Goal: Task Accomplishment & Management: Use online tool/utility

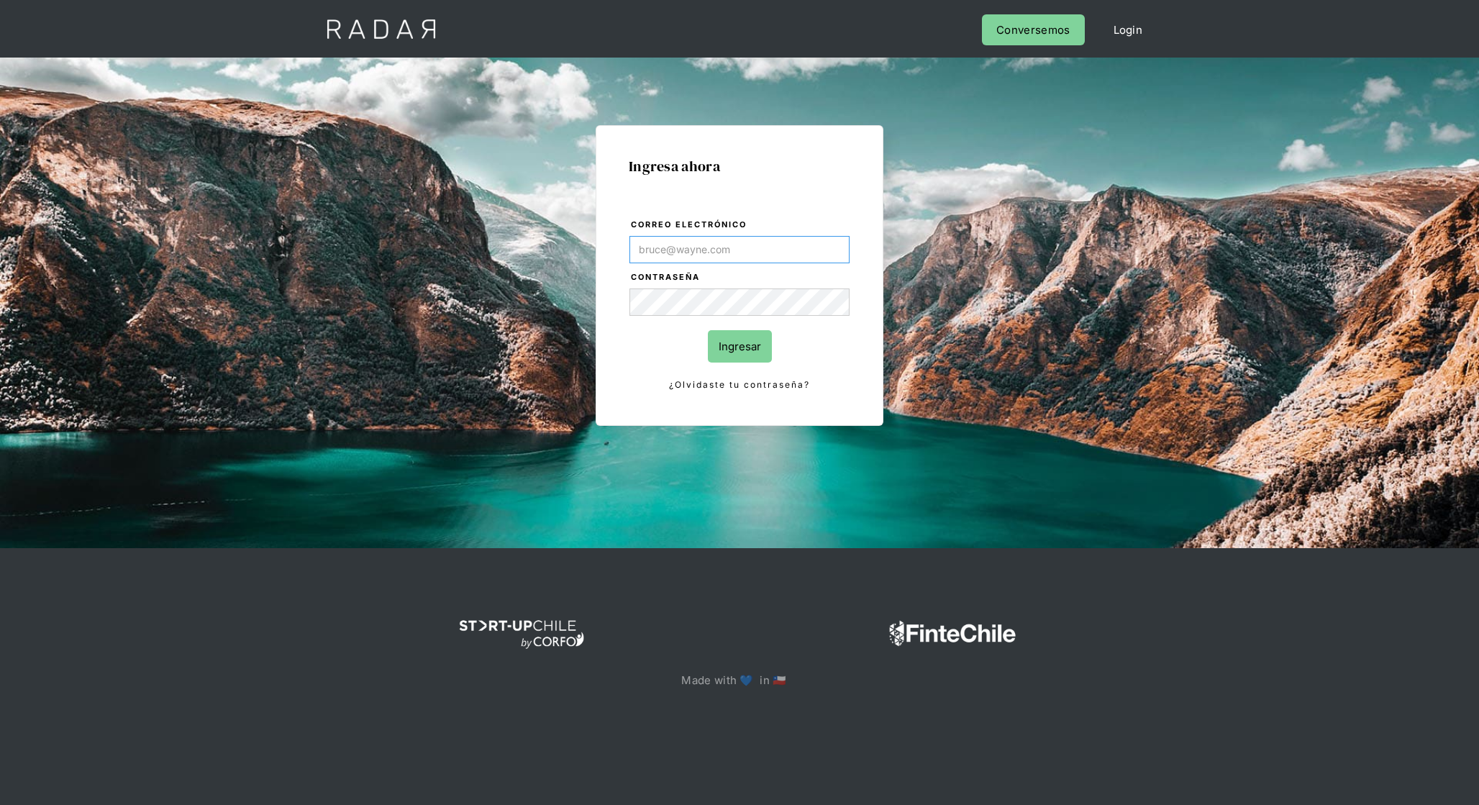
click at [725, 240] on input "Correo electrónico" at bounding box center [740, 249] width 220 height 27
type input "[EMAIL_ADDRESS][DOMAIN_NAME]"
click at [746, 343] on input "Ingresar" at bounding box center [740, 346] width 64 height 32
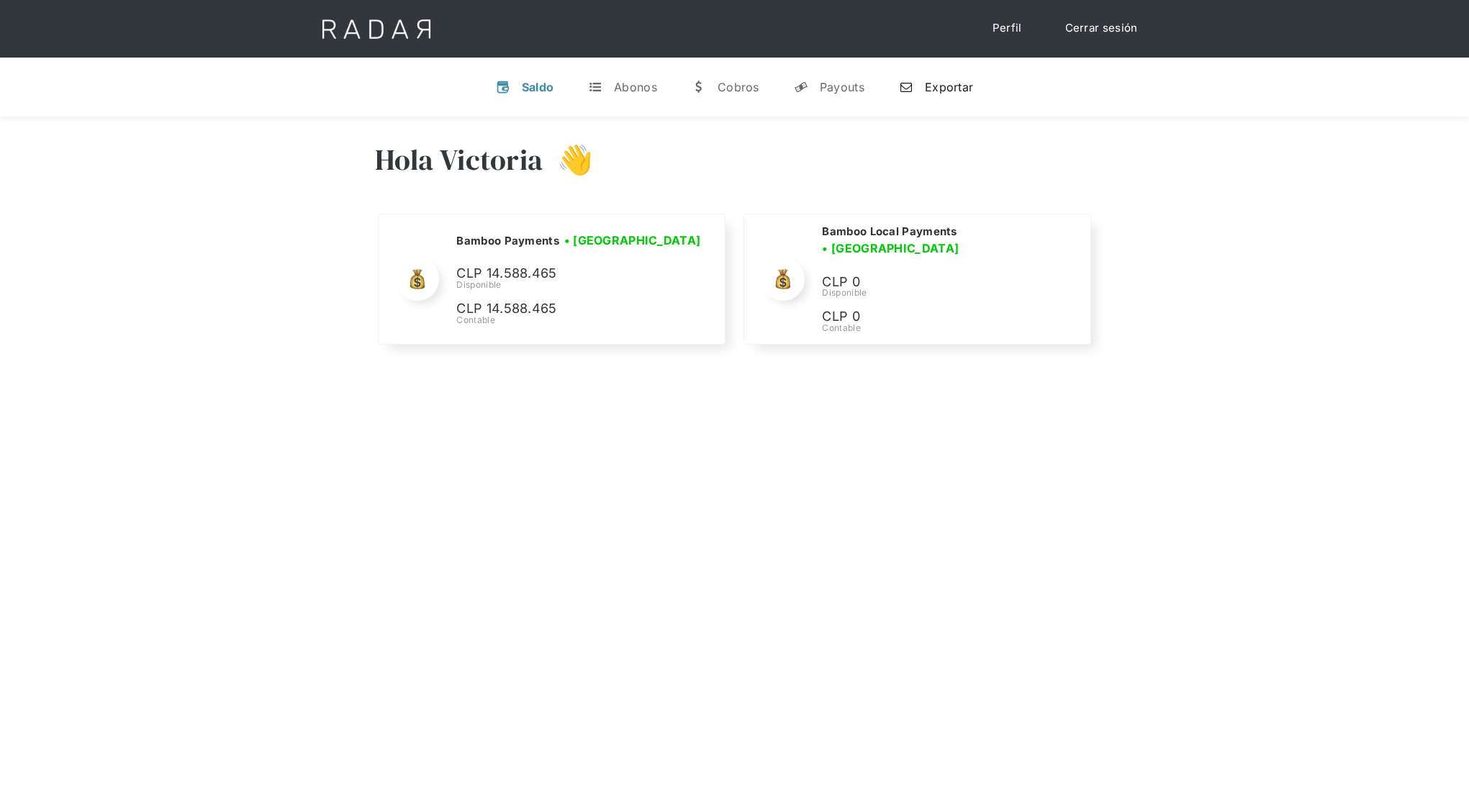
click at [940, 83] on div "Exportar" at bounding box center [949, 87] width 48 height 14
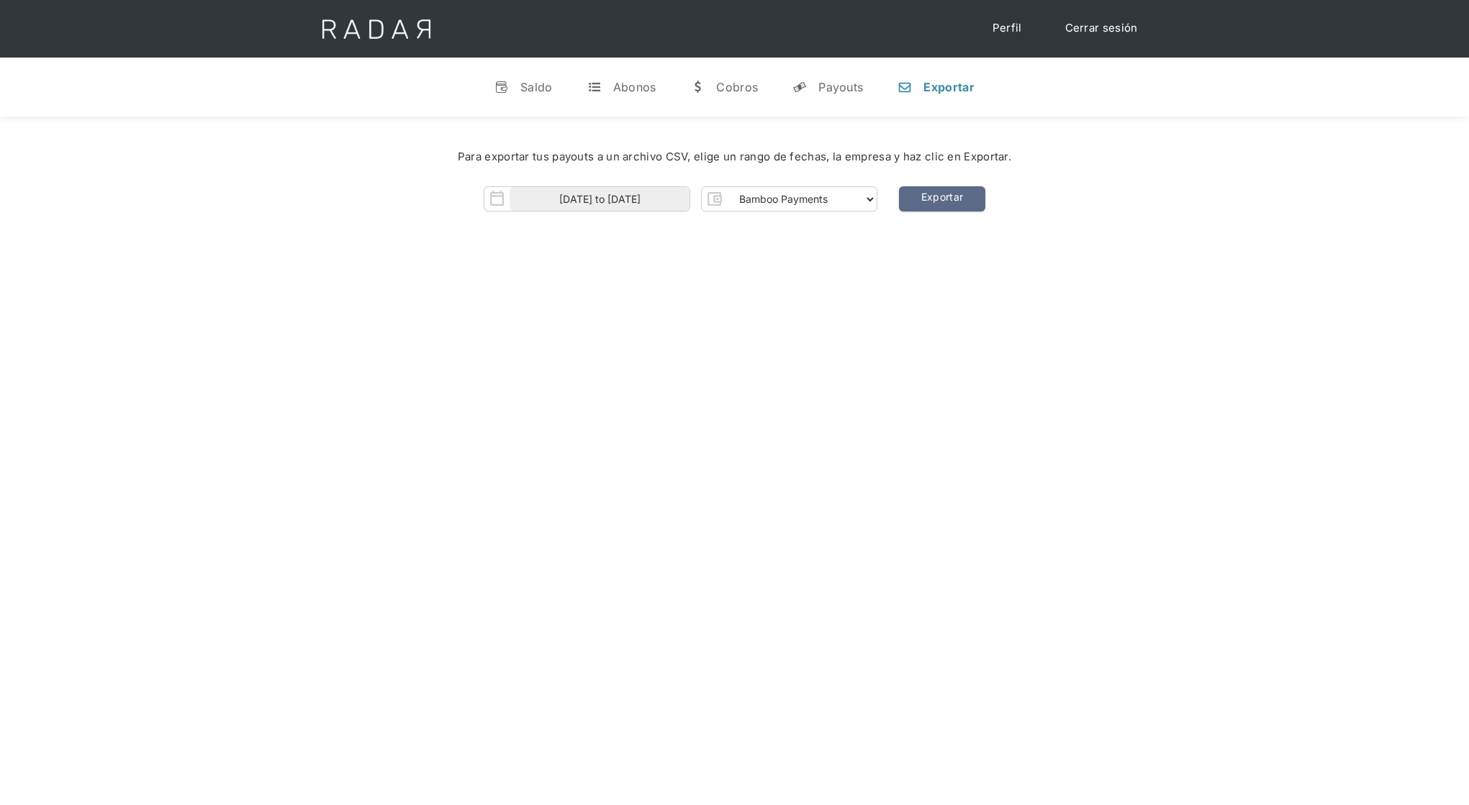
click at [625, 182] on div "Para exportar tus payouts a un archivo CSV, elige un rango de fechas, la empres…" at bounding box center [734, 157] width 1425 height 60
click at [637, 194] on input "[DATE] to [DATE]" at bounding box center [599, 199] width 180 height 24
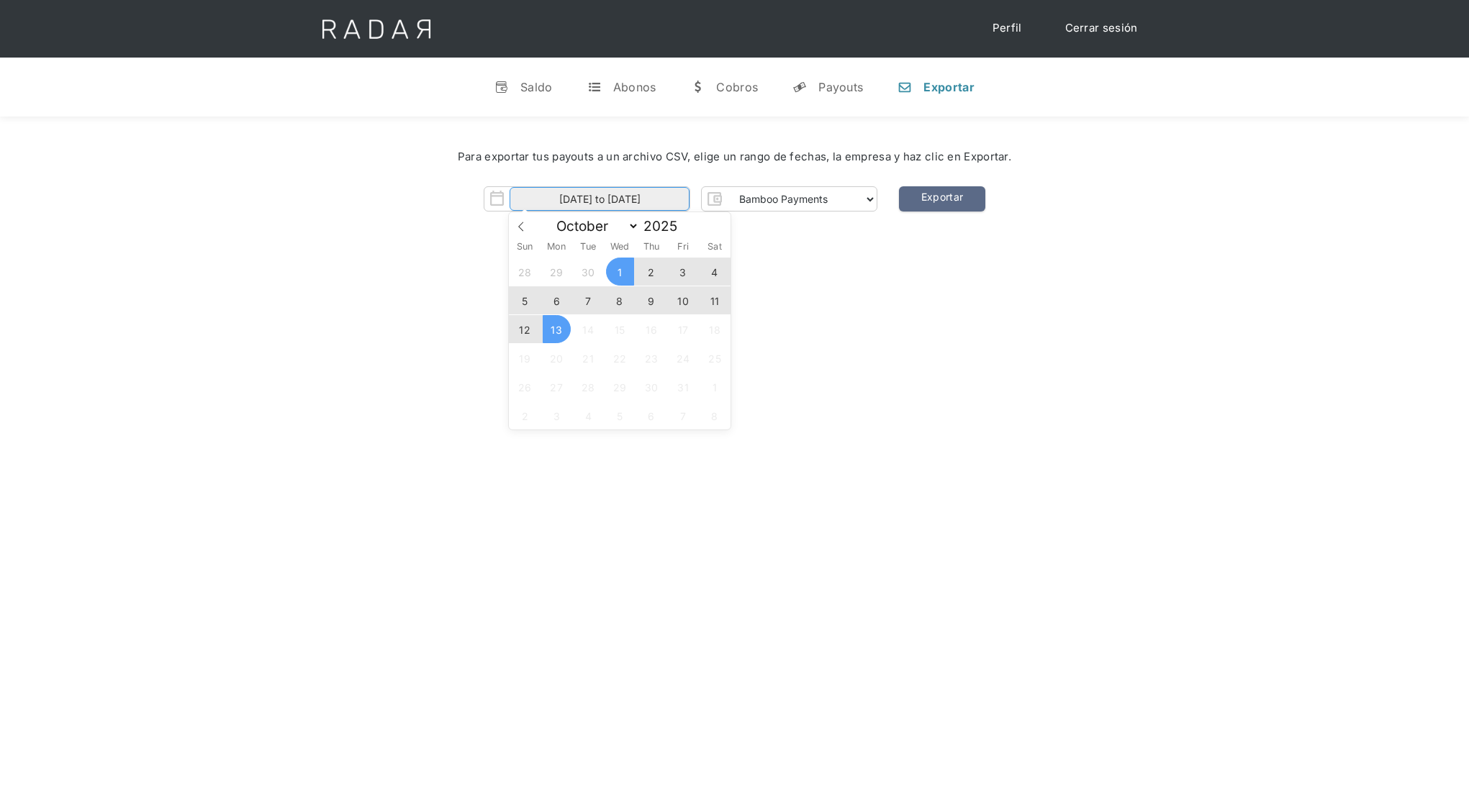
click at [632, 197] on input "[DATE] to [DATE]" at bounding box center [599, 199] width 180 height 24
click at [821, 157] on div "Para exportar tus payouts a un archivo CSV, elige un rango de fechas, la empres…" at bounding box center [734, 157] width 1382 height 17
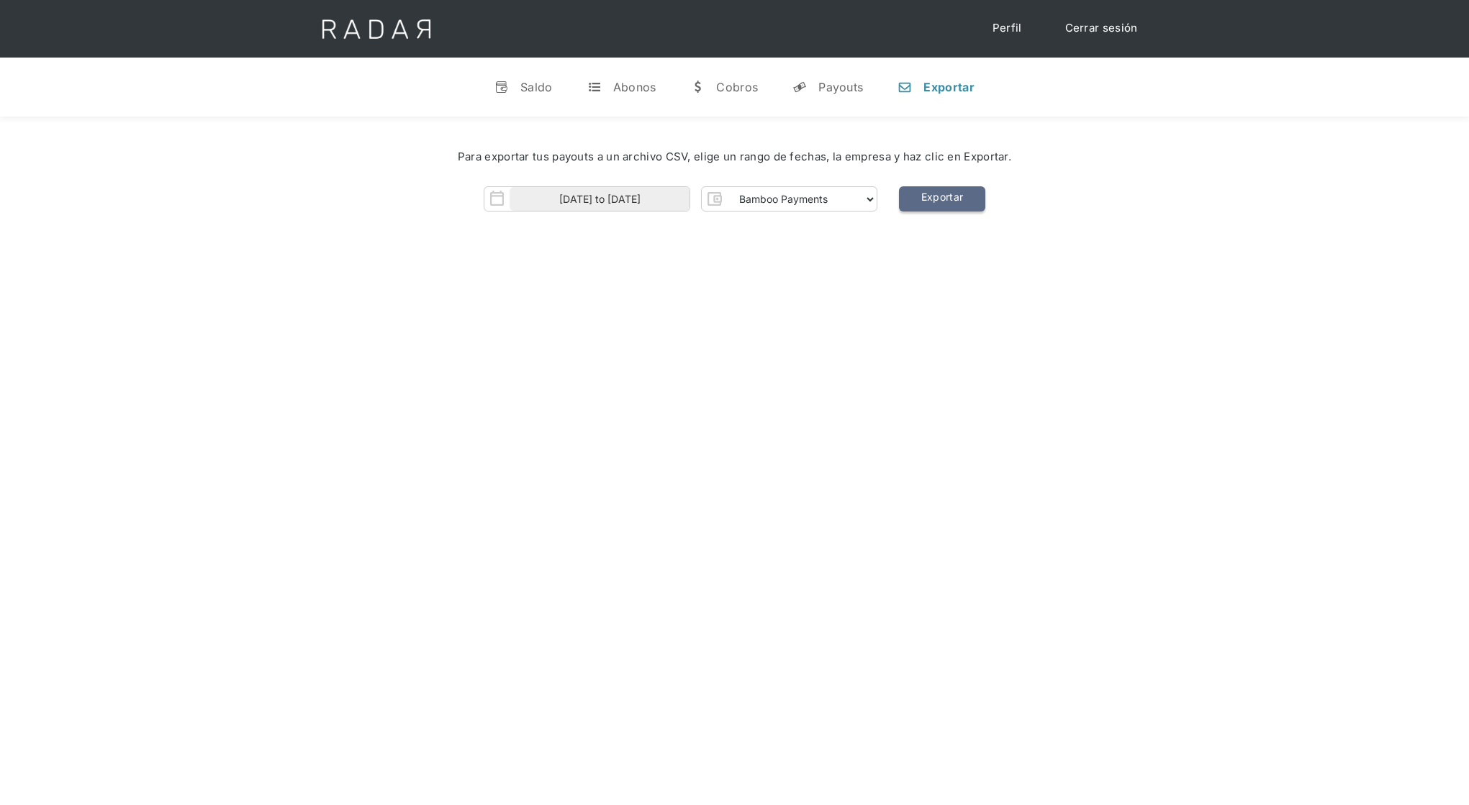
click at [930, 193] on link "Exportar" at bounding box center [942, 198] width 86 height 25
